Goal: Find specific page/section: Find specific page/section

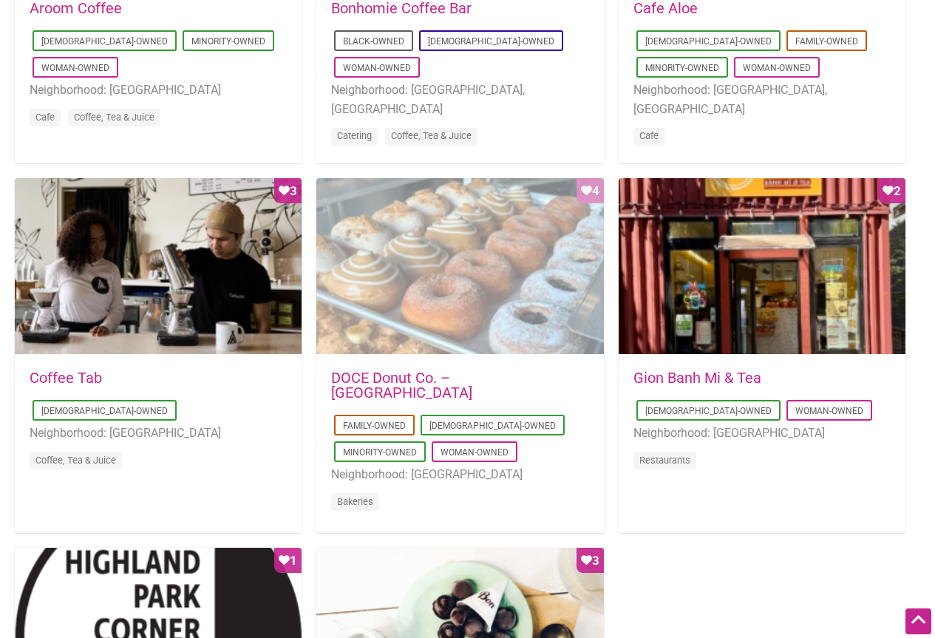
scroll to position [961, 0]
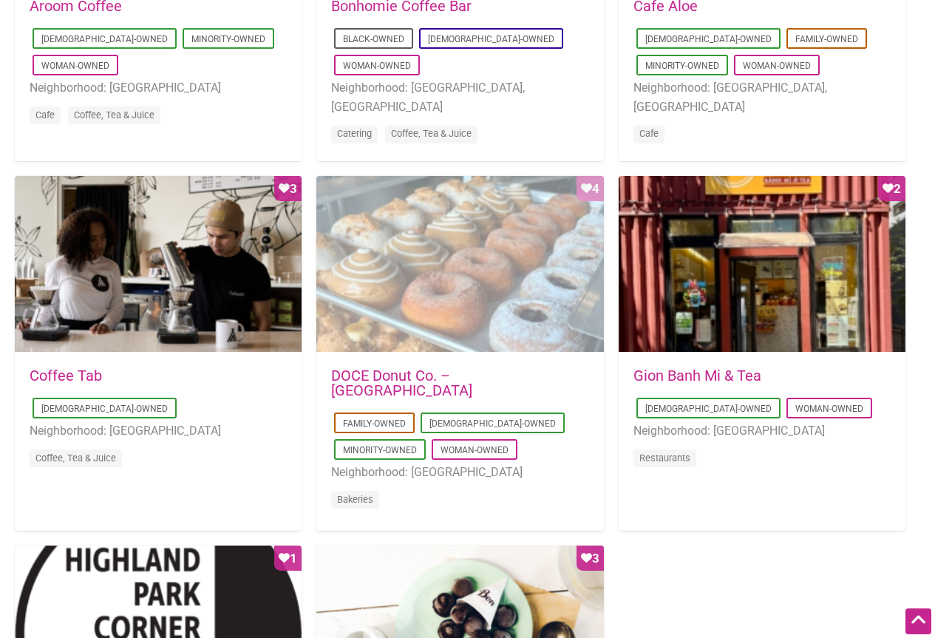
click at [470, 260] on div "Favorite Count 4" at bounding box center [459, 264] width 287 height 177
